Goal: Information Seeking & Learning: Learn about a topic

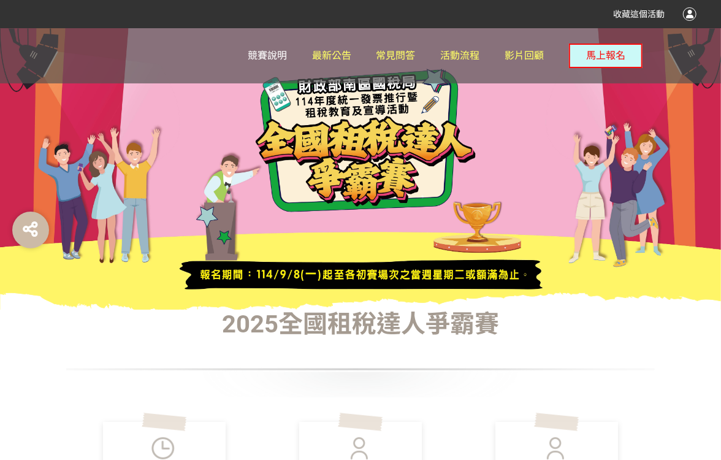
click at [264, 52] on span "競賽說明" at bounding box center [267, 56] width 39 height 12
click at [461, 54] on span "活動流程" at bounding box center [459, 56] width 39 height 12
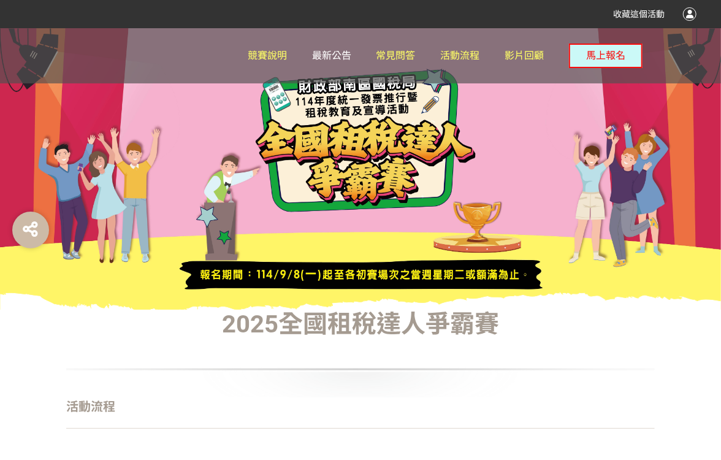
click at [333, 53] on span "最新公告" at bounding box center [331, 56] width 39 height 12
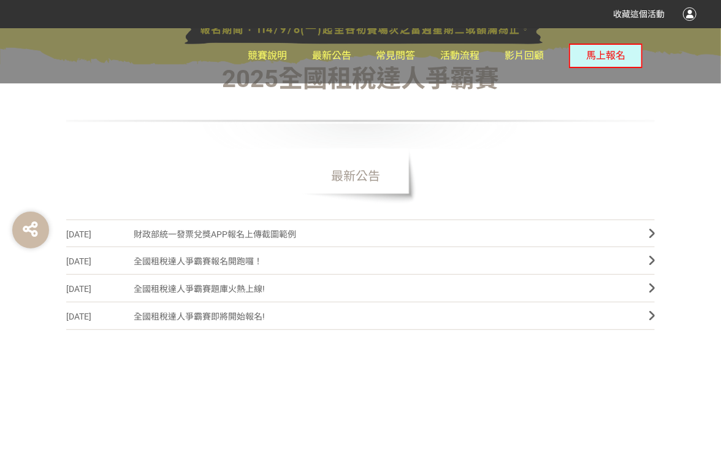
click at [228, 288] on span "全國租稅達人爭霸賽題庫火熱上線!" at bounding box center [382, 289] width 497 height 28
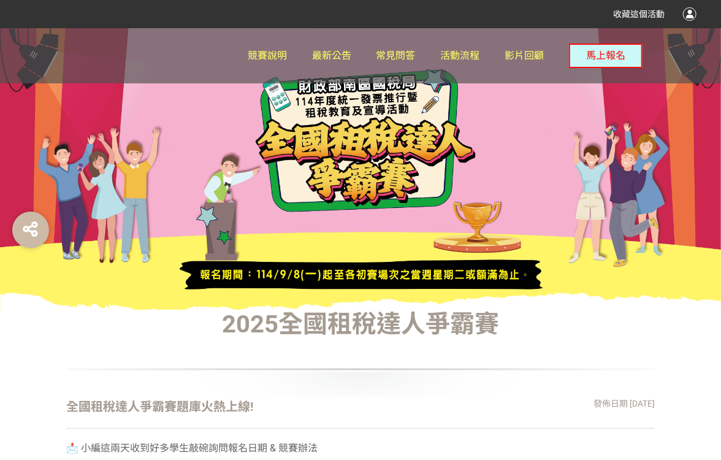
scroll to position [307, 0]
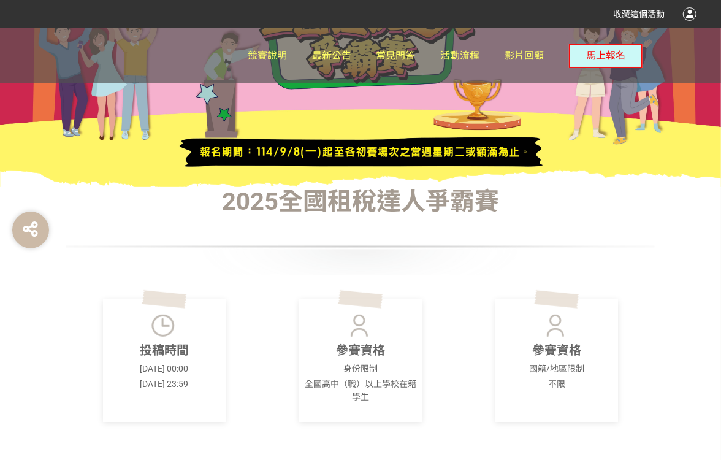
scroll to position [184, 0]
